Goal: Download file/media

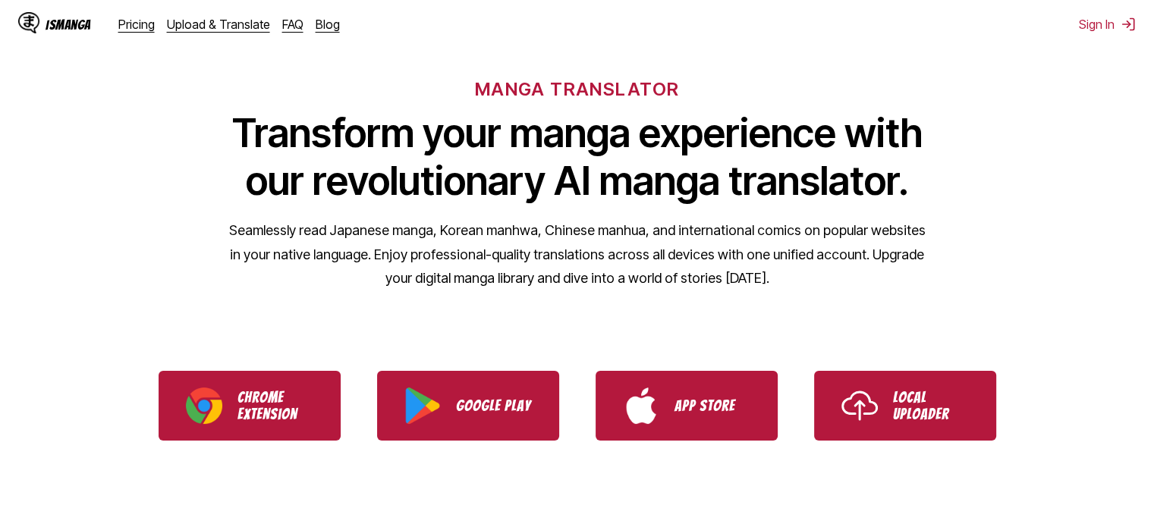
scroll to position [152, 0]
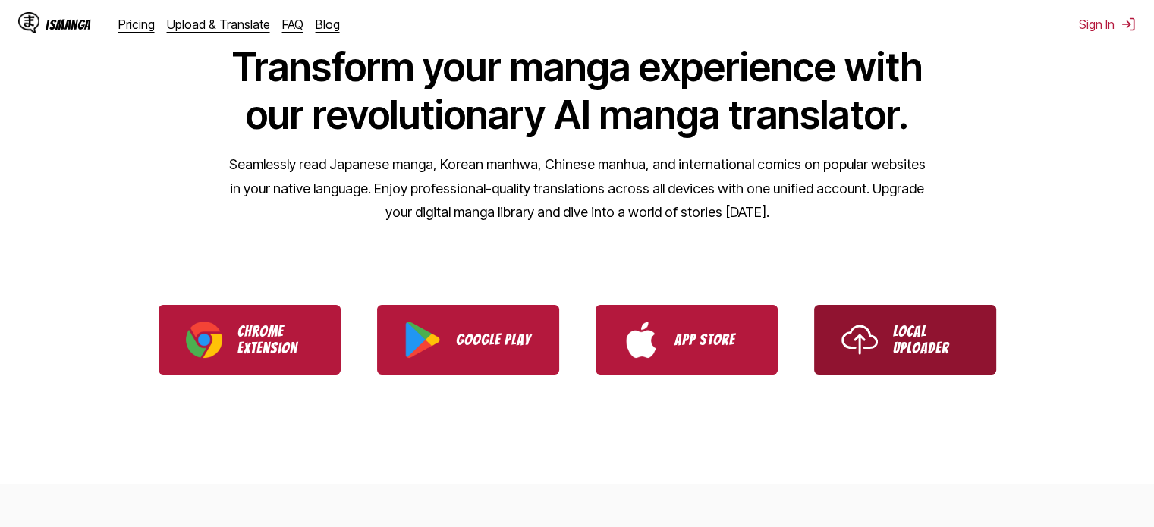
click at [913, 333] on p "Local Uploader" at bounding box center [931, 339] width 76 height 33
